Goal: Find specific page/section: Find specific page/section

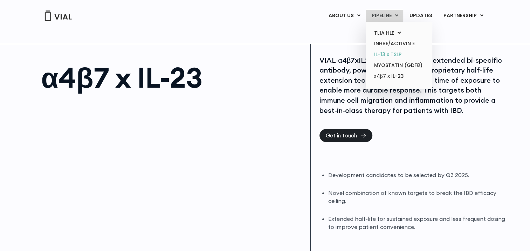
click at [403, 57] on link "IL-13 x TSLP" at bounding box center [398, 54] width 61 height 11
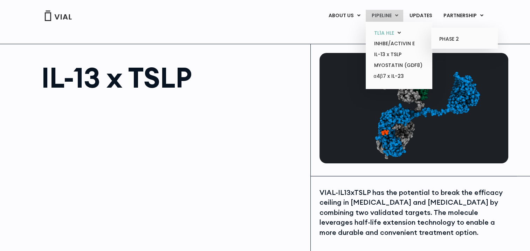
click at [394, 33] on link "TL1A HLE" at bounding box center [398, 33] width 61 height 11
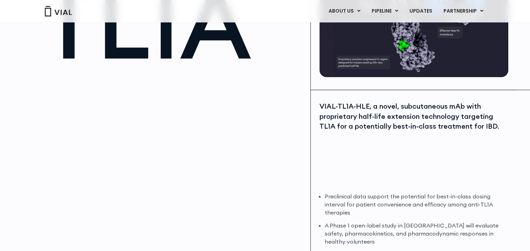
scroll to position [211, 0]
